Goal: Transaction & Acquisition: Purchase product/service

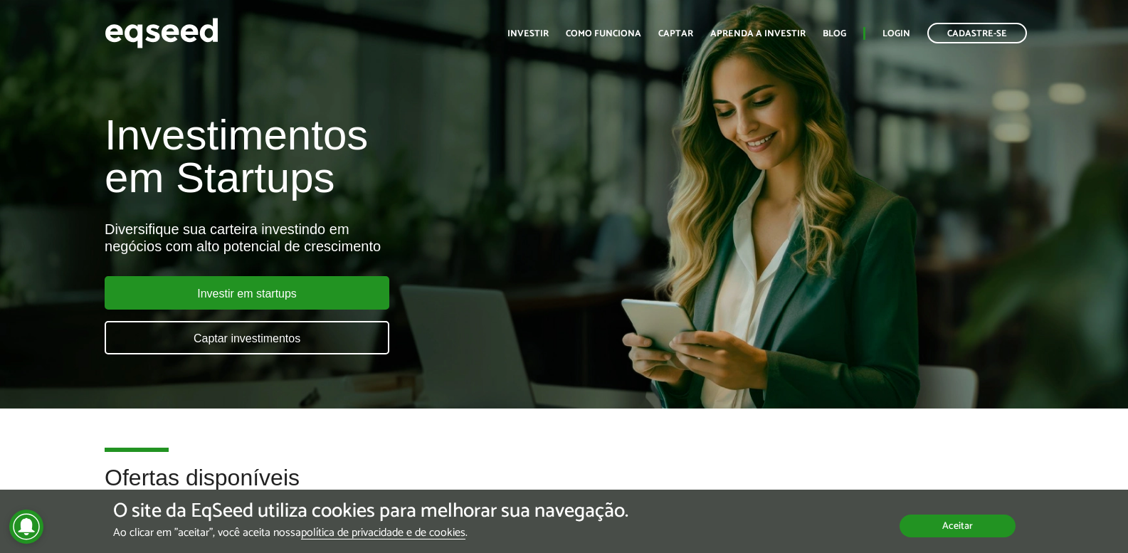
click at [1002, 524] on button "Aceitar" at bounding box center [957, 525] width 116 height 23
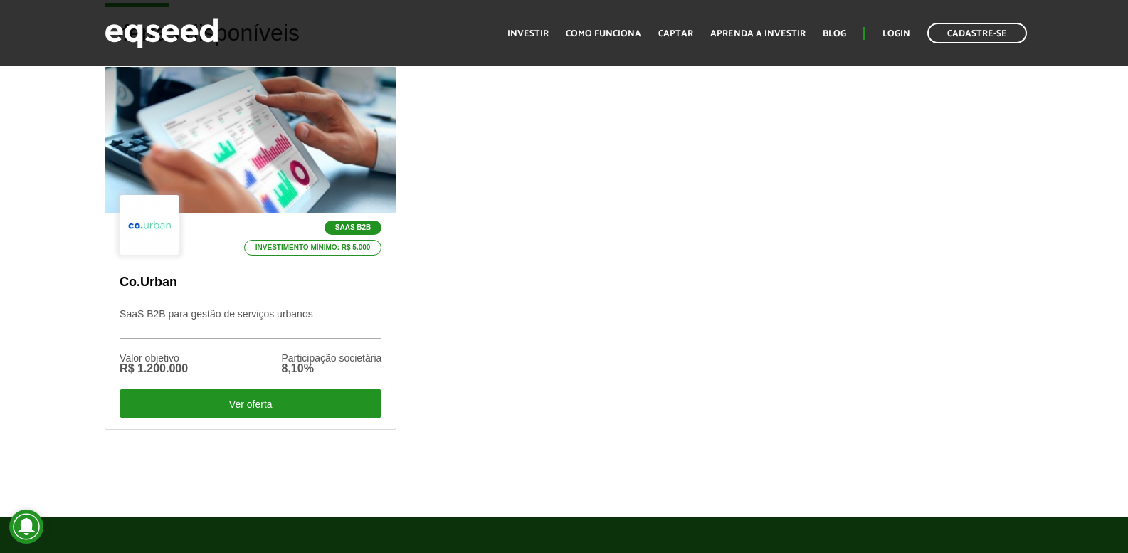
scroll to position [427, 0]
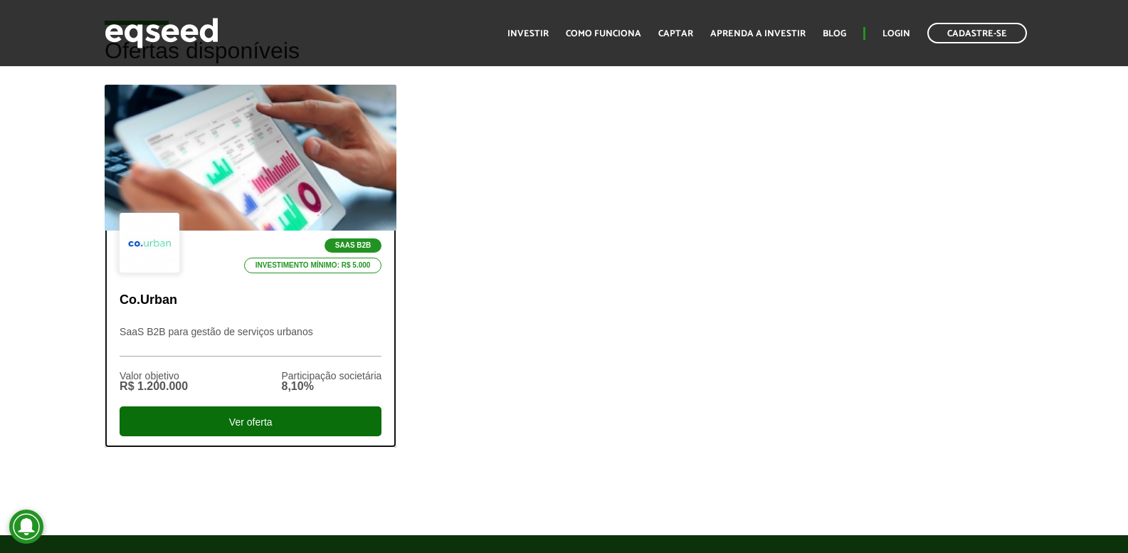
click at [277, 422] on div "Ver oferta" at bounding box center [251, 421] width 262 height 30
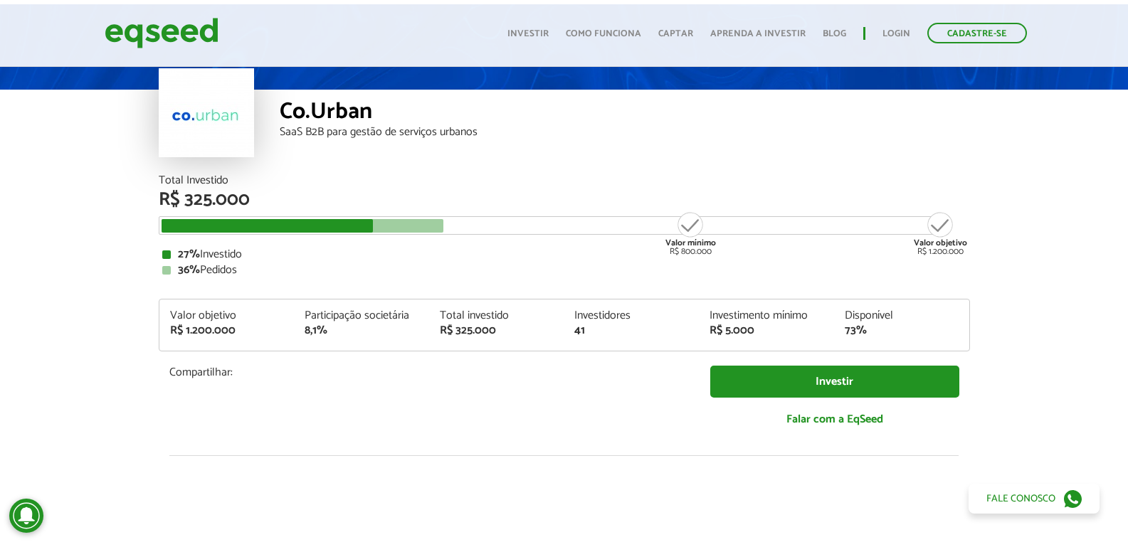
scroll to position [142, 0]
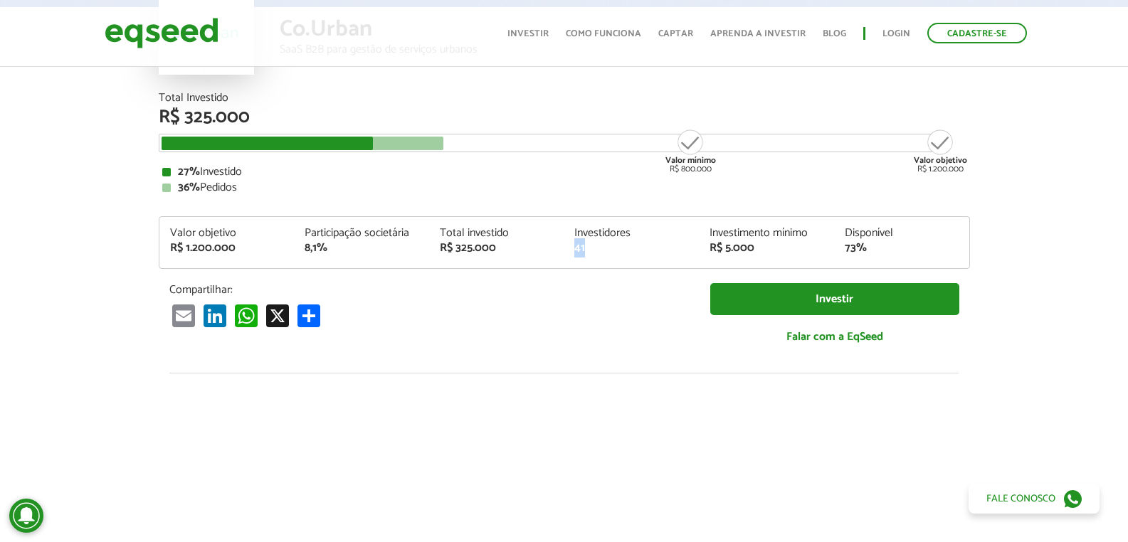
drag, startPoint x: 573, startPoint y: 250, endPoint x: 599, endPoint y: 252, distance: 26.4
click at [598, 252] on div "Investidores 41" at bounding box center [630, 241] width 135 height 26
drag, startPoint x: 161, startPoint y: 121, endPoint x: 282, endPoint y: 123, distance: 121.7
click at [280, 122] on div "R$ 325.000" at bounding box center [564, 117] width 811 height 18
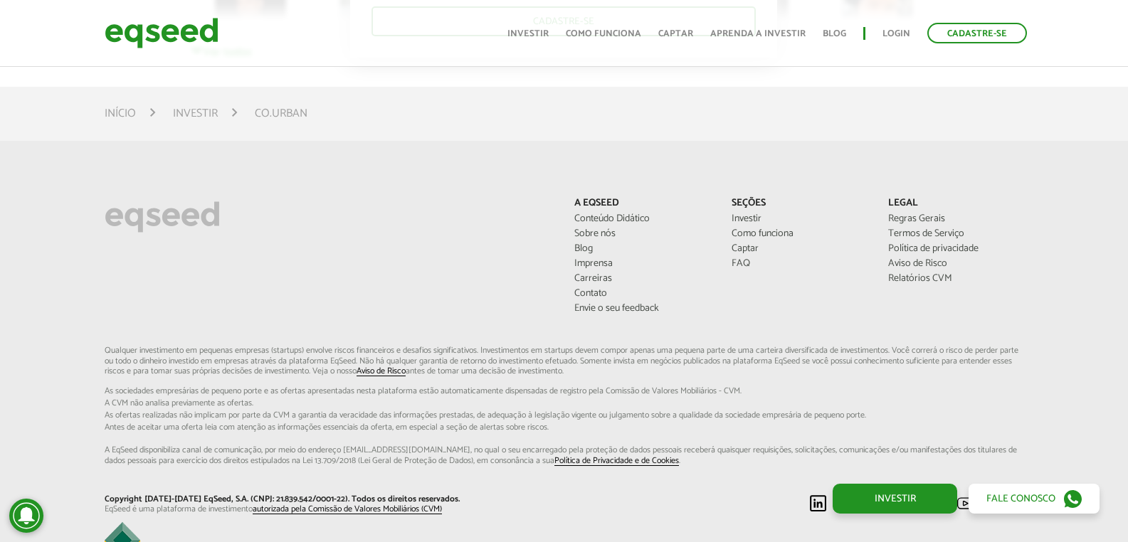
scroll to position [3628, 0]
